Goal: Use online tool/utility: Utilize a website feature to perform a specific function

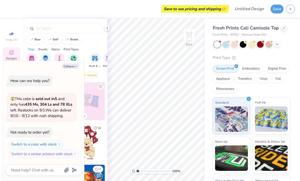
click at [92, 120] on div "Trending" at bounding box center [86, 101] width 38 height 38
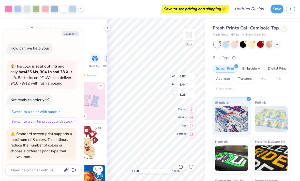
scroll to position [22, 0]
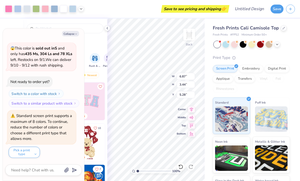
click at [66, 36] on button "Collapse" at bounding box center [70, 33] width 17 height 5
type textarea "x"
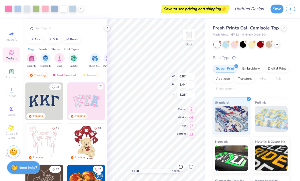
click at [181, 165] on icon at bounding box center [180, 167] width 4 height 5
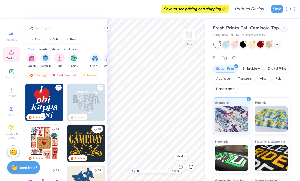
scroll to position [163, 0]
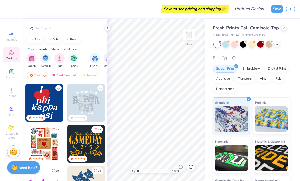
click at [42, 102] on img at bounding box center [44, 103] width 38 height 38
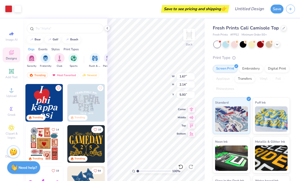
type input "4.84"
type input "6.18"
type input "3.24"
click at [227, 45] on div at bounding box center [225, 44] width 7 height 7
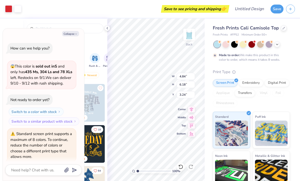
scroll to position [64, 0]
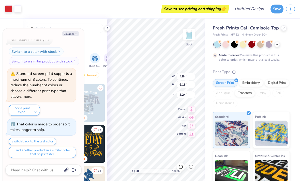
click at [252, 42] on div at bounding box center [251, 44] width 7 height 7
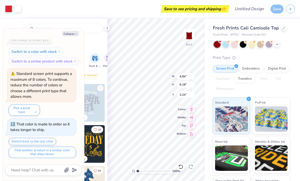
scroll to position [160, 0]
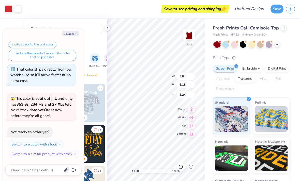
click at [268, 43] on div at bounding box center [269, 44] width 7 height 7
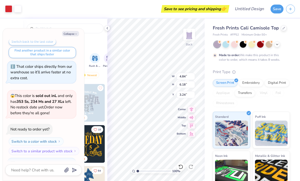
scroll to position [202, 0]
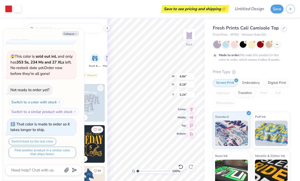
click at [278, 43] on icon at bounding box center [277, 44] width 4 height 4
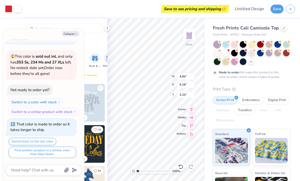
click at [285, 44] on div at bounding box center [286, 44] width 7 height 7
click at [270, 52] on div at bounding box center [269, 53] width 7 height 7
click at [279, 52] on div at bounding box center [277, 53] width 7 height 7
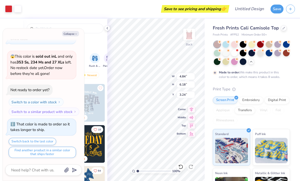
click at [243, 63] on div at bounding box center [243, 61] width 7 height 7
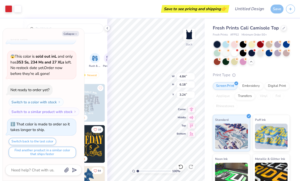
scroll to position [227, 0]
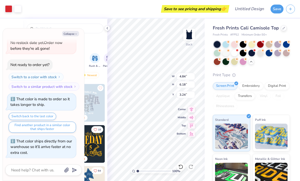
type textarea "x"
type input "3.41"
click at [71, 33] on button "Collapse" at bounding box center [70, 33] width 17 height 5
type textarea "x"
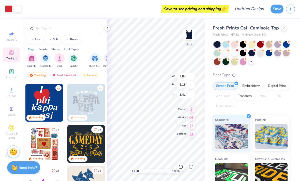
type input "6.58"
type input "8.42"
type input "3.36"
click at [59, 60] on img "filter for Club" at bounding box center [60, 58] width 6 height 6
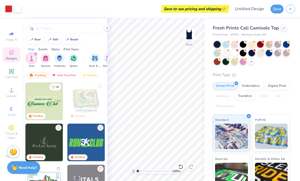
click at [178, 167] on div at bounding box center [181, 167] width 8 height 8
click at [180, 165] on icon at bounding box center [180, 166] width 5 height 5
click at [179, 165] on icon at bounding box center [180, 166] width 5 height 5
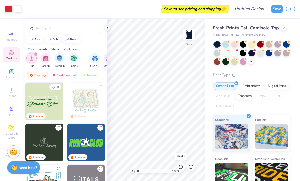
click at [180, 166] on icon at bounding box center [180, 166] width 5 height 5
click at [179, 166] on icon at bounding box center [180, 166] width 5 height 5
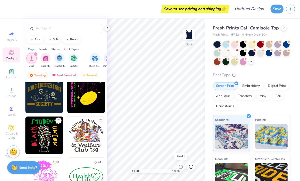
scroll to position [337, 0]
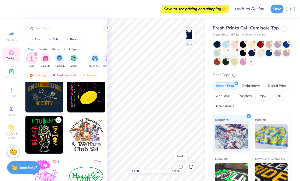
click at [45, 28] on input "text" at bounding box center [67, 28] width 65 height 5
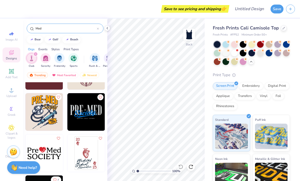
scroll to position [72, 0]
type input "Med"
click at [91, 153] on img at bounding box center [86, 153] width 38 height 38
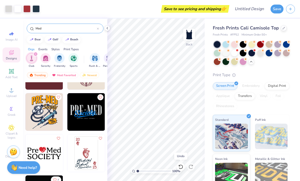
click at [180, 168] on icon at bounding box center [180, 166] width 5 height 5
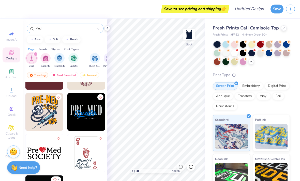
click at [11, 71] on icon at bounding box center [11, 71] width 4 height 4
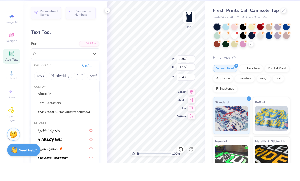
click at [103, 32] on div "Personalized Names Personalized Numbers Text Tool Add Font Font option Super Dr…" at bounding box center [65, 100] width 84 height 163
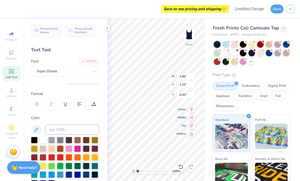
scroll to position [0, 0]
type textarea "T"
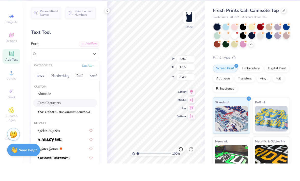
click at [50, 118] on span "Card Characters" at bounding box center [49, 120] width 23 height 5
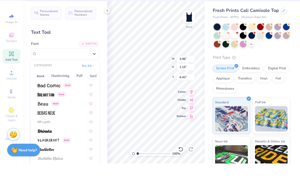
scroll to position [254, 0]
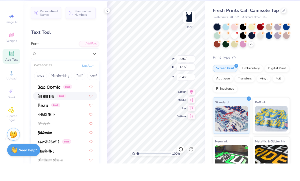
click at [44, 112] on img at bounding box center [46, 114] width 17 height 4
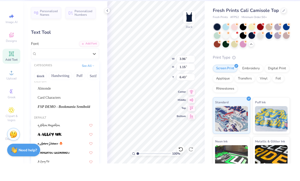
scroll to position [3, 0]
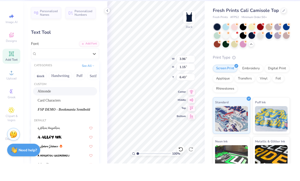
click at [42, 106] on span "Almonde" at bounding box center [44, 108] width 13 height 5
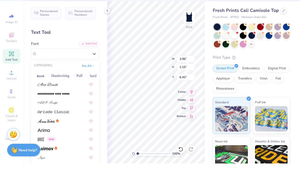
scroll to position [165, 0]
click at [42, 109] on img at bounding box center [54, 111] width 32 height 4
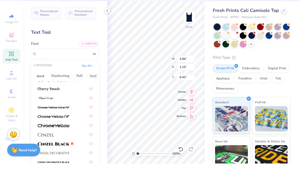
scroll to position [604, 0]
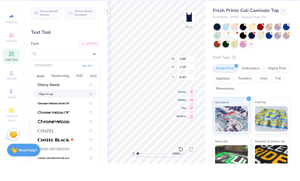
click at [42, 110] on img at bounding box center [46, 112] width 16 height 4
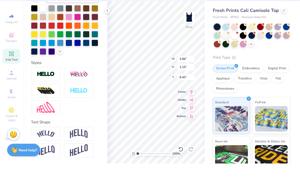
scroll to position [115, 0]
click at [49, 148] on img at bounding box center [46, 151] width 18 height 7
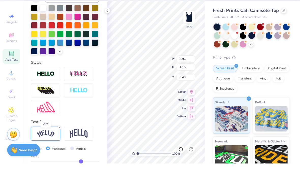
type textarea "women in medicine"
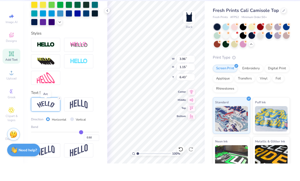
scroll to position [144, 0]
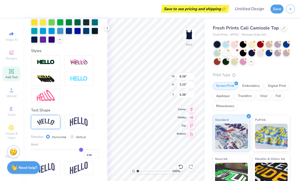
type input "2.21"
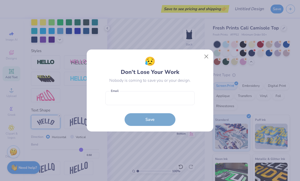
click at [208, 53] on button "Close" at bounding box center [207, 57] width 10 height 10
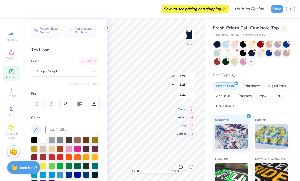
scroll to position [0, 0]
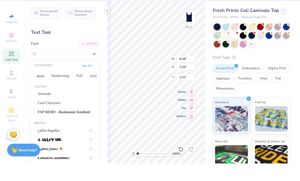
click at [56, 89] on button "Handwriting" at bounding box center [61, 93] width 24 height 8
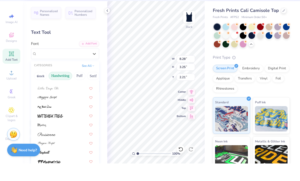
scroll to position [115, 0]
click at [47, 160] on img at bounding box center [47, 162] width 18 height 4
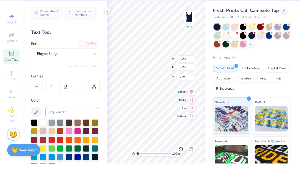
type input "9.03"
type input "3.34"
type input "2.17"
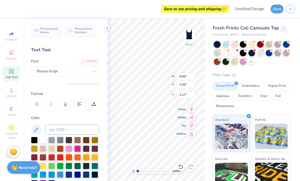
type input "7.46"
type input "2.76"
click at [13, 58] on span "Designs" at bounding box center [11, 58] width 11 height 4
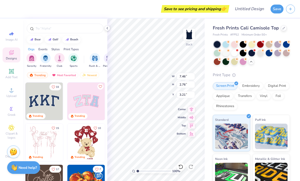
click at [178, 167] on icon at bounding box center [180, 166] width 5 height 5
type input "2.17"
click at [181, 167] on icon at bounding box center [180, 166] width 5 height 5
type input "9.03"
type input "3.34"
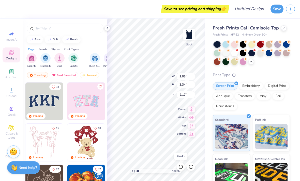
click at [178, 164] on div at bounding box center [181, 167] width 8 height 8
type input "8.28"
type input "3.25"
click at [178, 165] on div at bounding box center [181, 167] width 8 height 8
type input "5.38"
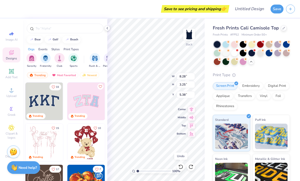
click at [180, 167] on icon at bounding box center [180, 166] width 5 height 5
type input "3.96"
type input "1.15"
type input "6.43"
click at [179, 166] on icon at bounding box center [179, 165] width 1 height 1
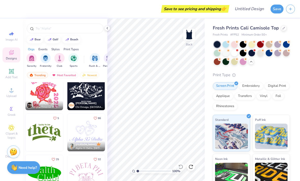
scroll to position [2152, 0]
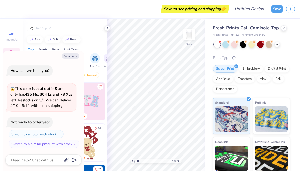
click at [72, 53] on button "Collapse" at bounding box center [70, 55] width 17 height 5
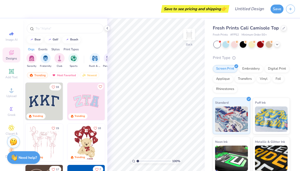
type textarea "x"
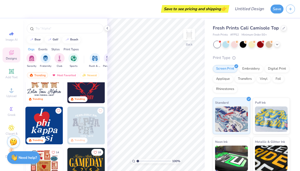
scroll to position [133, 0]
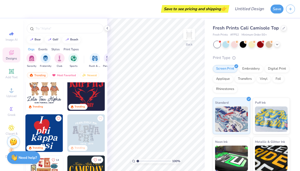
click at [57, 62] on div "filter for Club" at bounding box center [59, 58] width 10 height 10
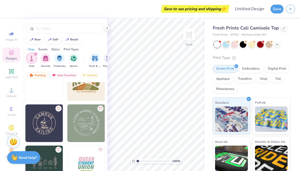
scroll to position [1461, 0]
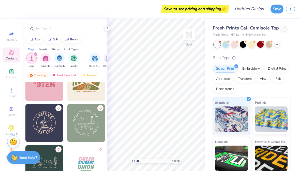
click at [68, 29] on input "text" at bounding box center [67, 28] width 65 height 5
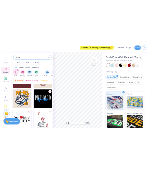
scroll to position [72, 0]
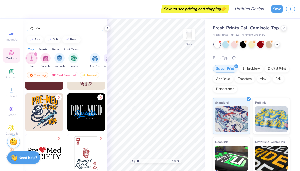
type input "Med"
click at [85, 150] on img at bounding box center [86, 153] width 38 height 38
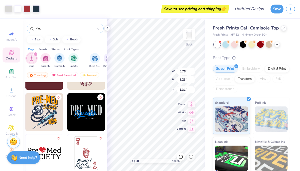
type input "5.32"
type input "8.40"
type input "12.00"
type input "0.81"
click at [106, 27] on icon at bounding box center [107, 28] width 4 height 4
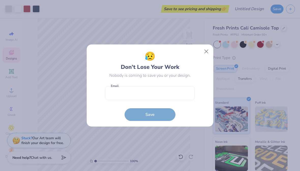
click at [211, 50] on button "Close" at bounding box center [207, 52] width 10 height 10
